Goal: Transaction & Acquisition: Purchase product/service

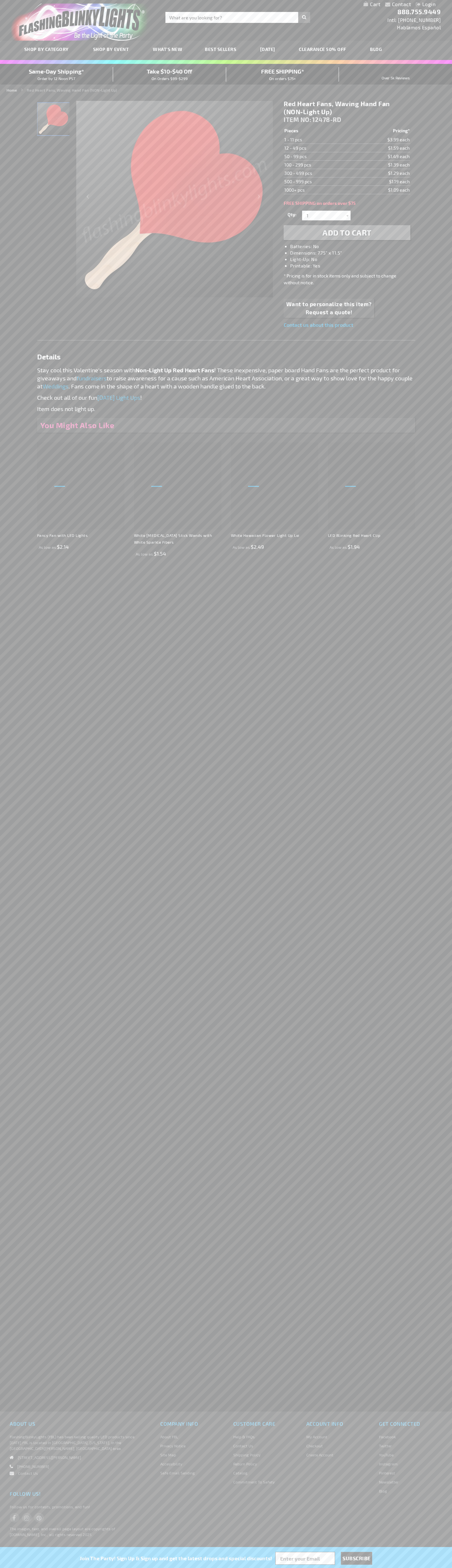
click at [347, 108] on h1 "Red Heart Fans, Waving Hand Fan (NON-Light Up)" at bounding box center [346, 107] width 126 height 16
click at [347, 233] on span "Add to Cart" at bounding box center [347, 232] width 49 height 9
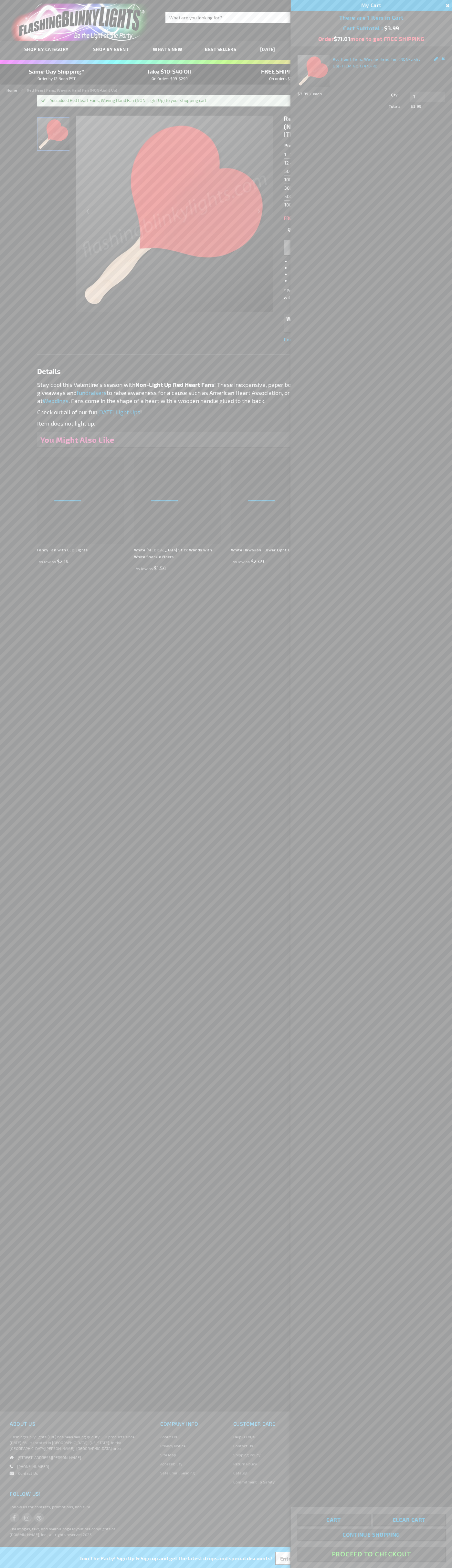
click at [371, 1554] on button "Proceed To Checkout" at bounding box center [370, 1553] width 148 height 14
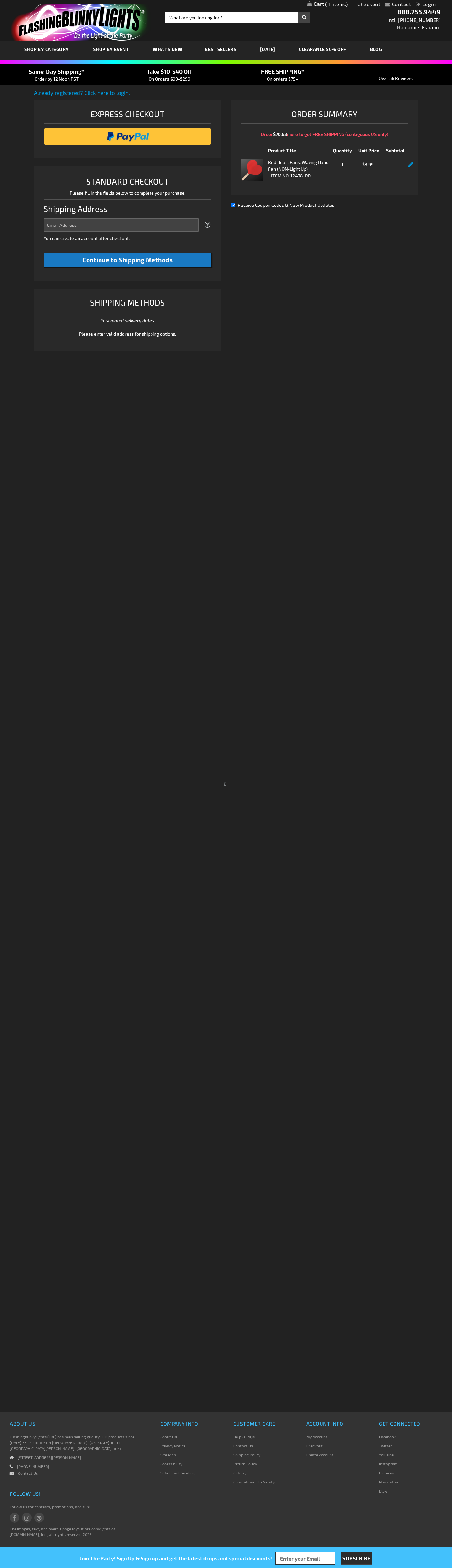
select select "US"
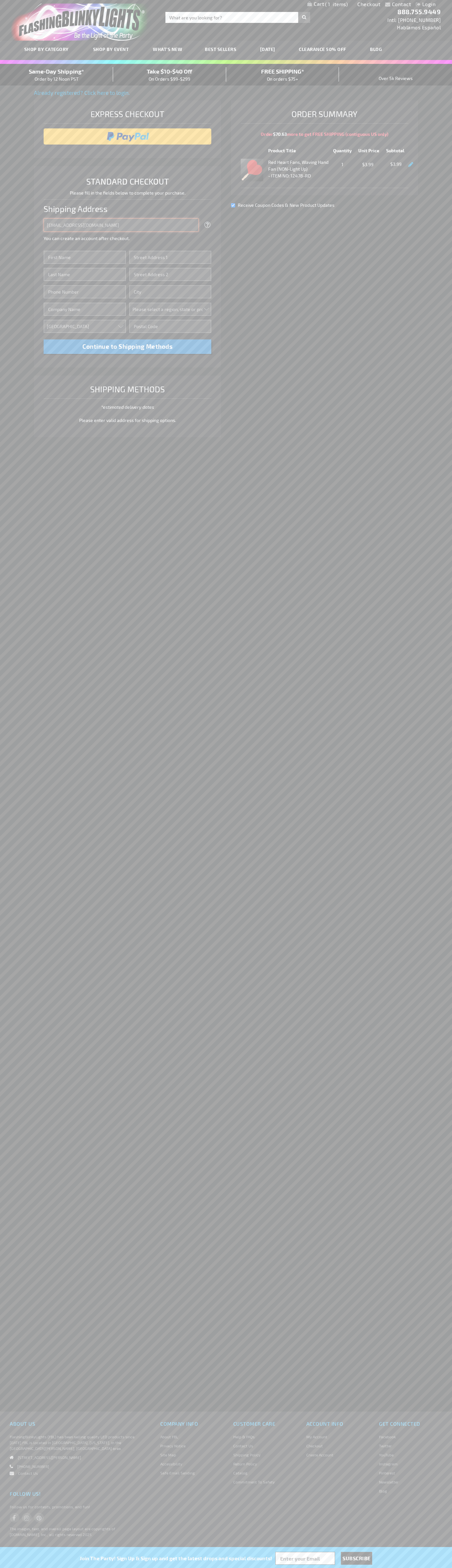
type input "[EMAIL_ADDRESS][DOMAIN_NAME]"
type input "[PERSON_NAME]"
type input "[STREET_ADDRESS][PERSON_NAME]"
type input "First floor"
type input "charlotte"
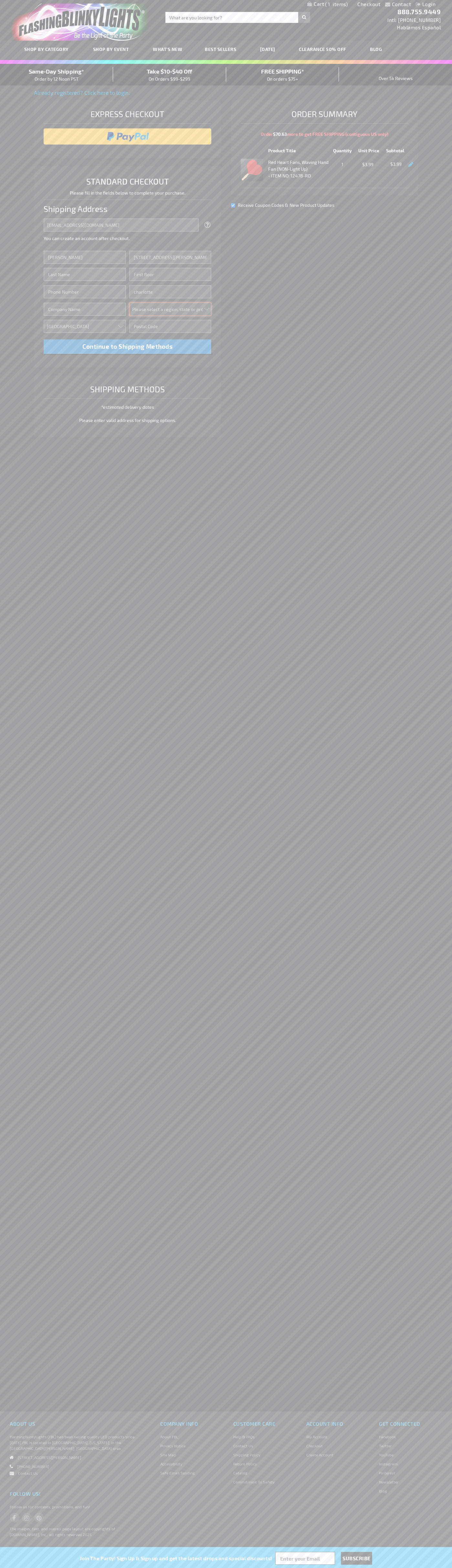
select select "44"
type input "28202"
type input "[PERSON_NAME]"
type input "6502530000"
type input "[PERSON_NAME]"
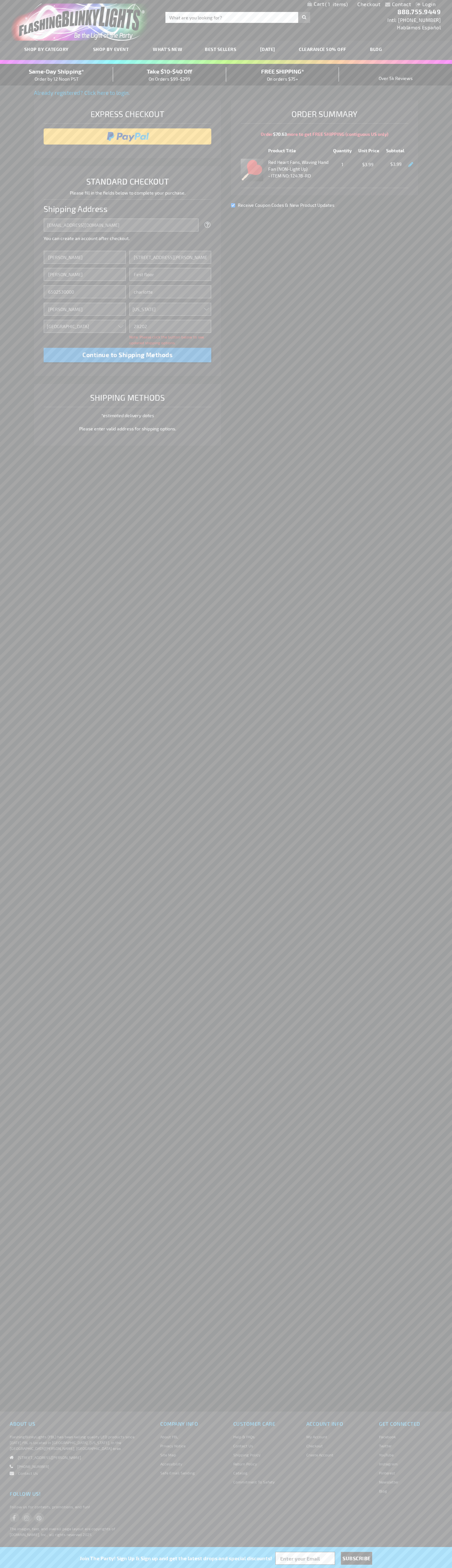
click at [57, 75] on div "Same-Day Shipping* Order by 12 Noon PST" at bounding box center [56, 74] width 113 height 15
